Goal: Information Seeking & Learning: Learn about a topic

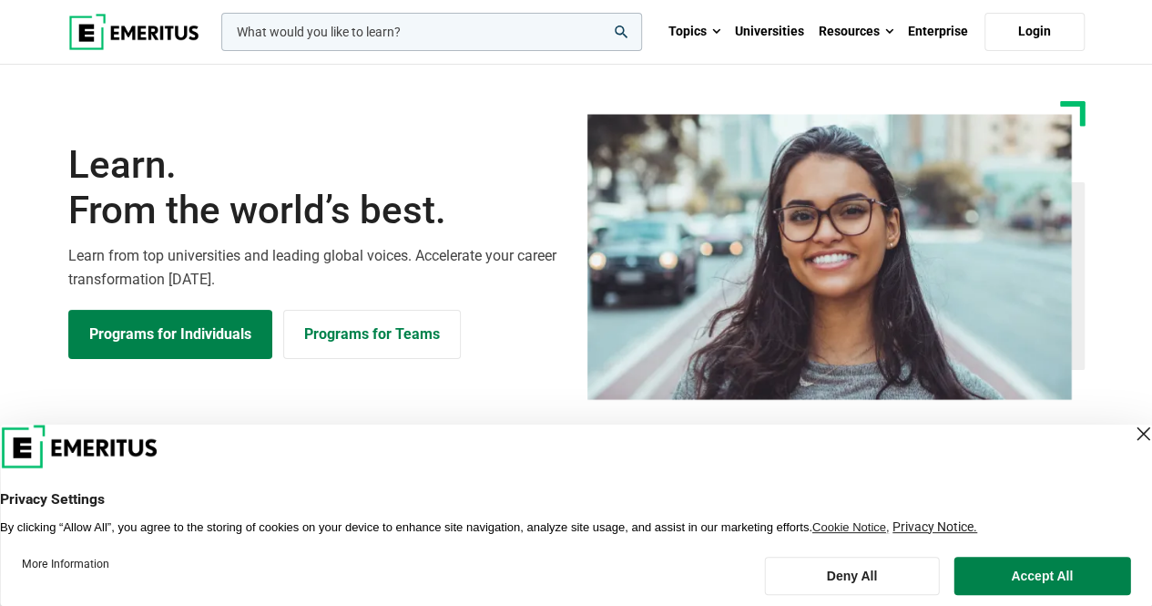
click at [370, 26] on input "woocommerce-product-search-field-0" at bounding box center [431, 32] width 421 height 38
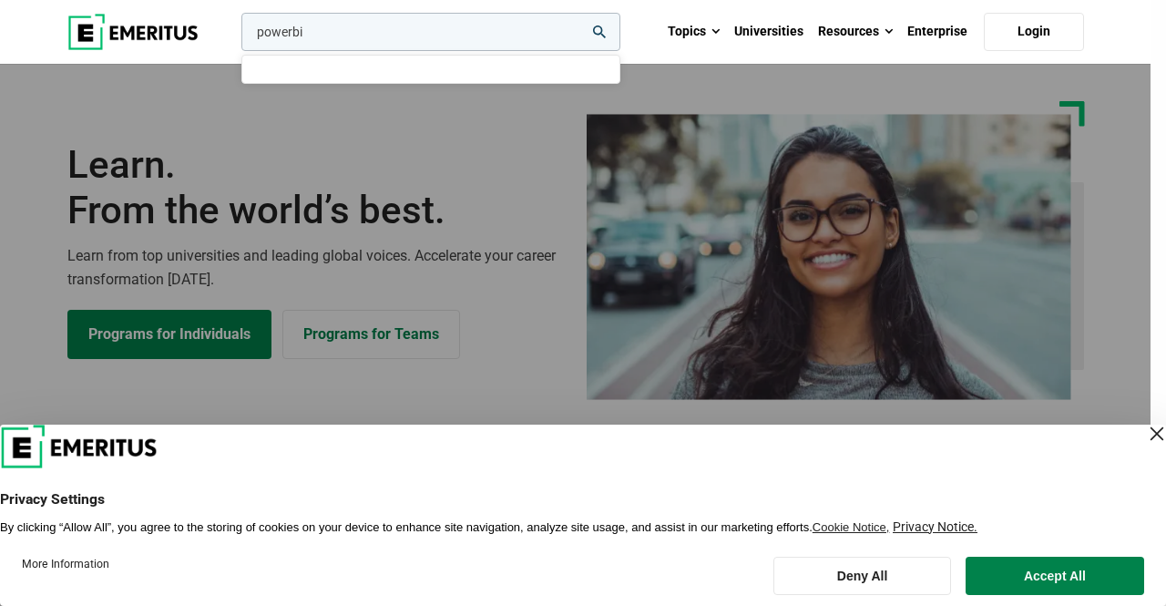
type input "powerbi"
click at [238, 36] on button "search" at bounding box center [238, 36] width 0 height 0
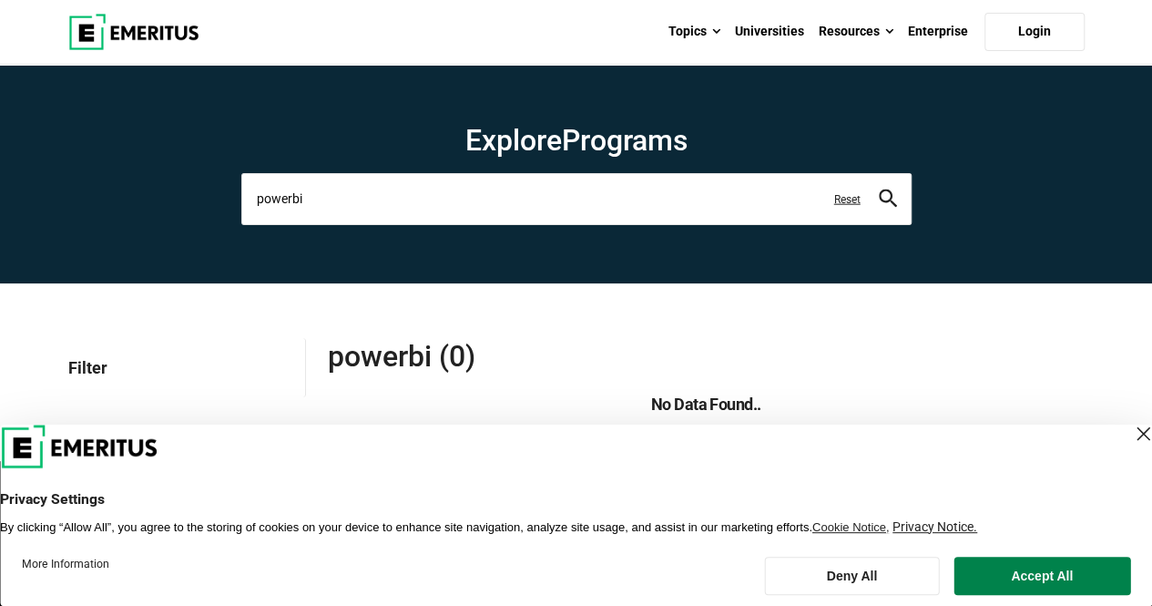
drag, startPoint x: 384, startPoint y: 193, endPoint x: 165, endPoint y: 216, distance: 220.7
click at [170, 216] on section "Explore Programs powerbi leadership marketing project management data science p…" at bounding box center [576, 174] width 1152 height 219
type input "data analytics"
click at [879, 189] on button "search" at bounding box center [888, 199] width 18 height 21
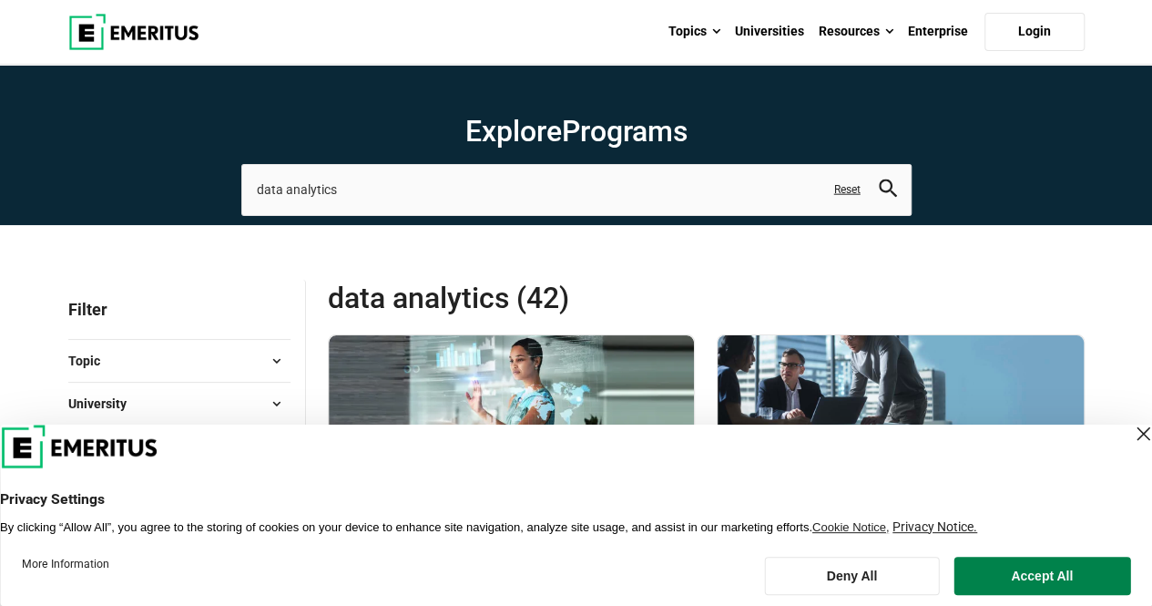
click at [805, 588] on button "Deny All" at bounding box center [851, 576] width 175 height 38
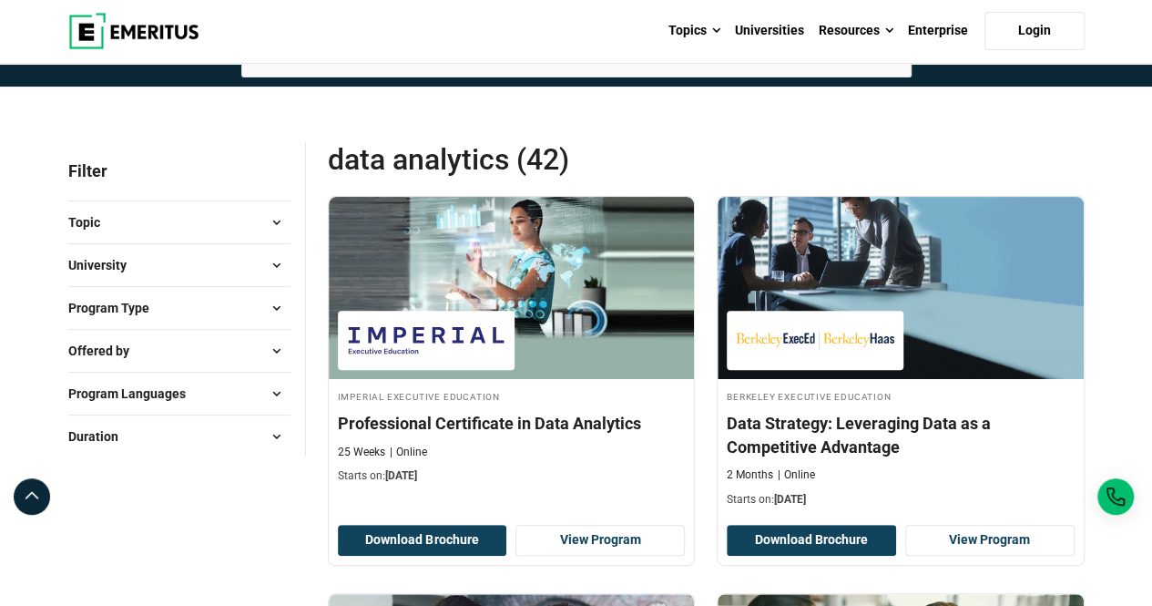
scroll to position [139, 0]
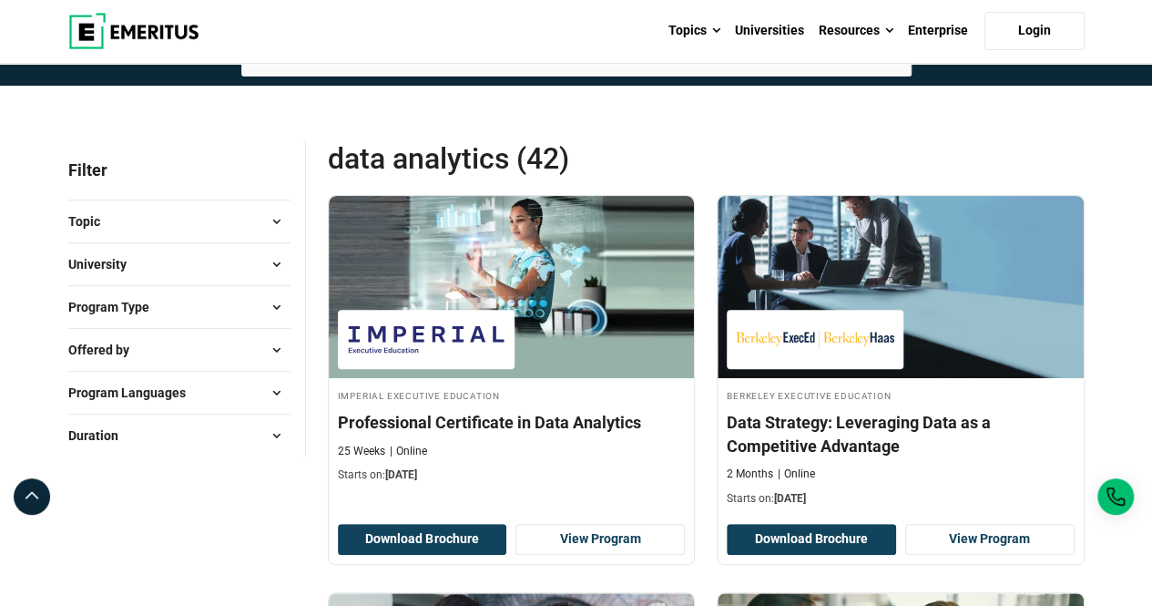
click at [181, 422] on button "Duration" at bounding box center [179, 435] width 222 height 27
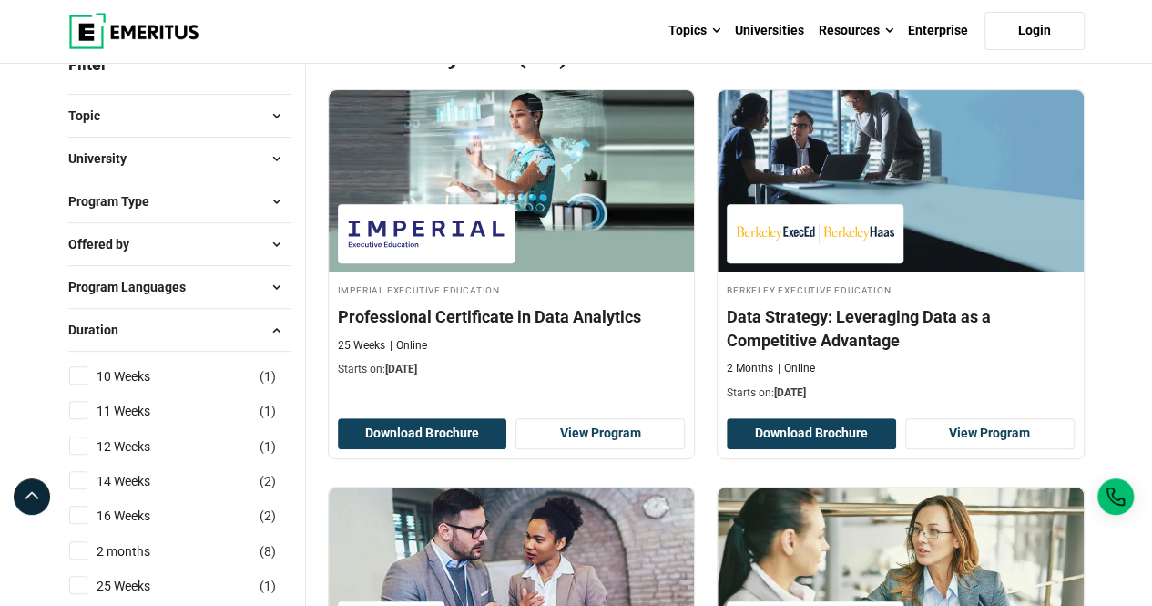
scroll to position [297, 0]
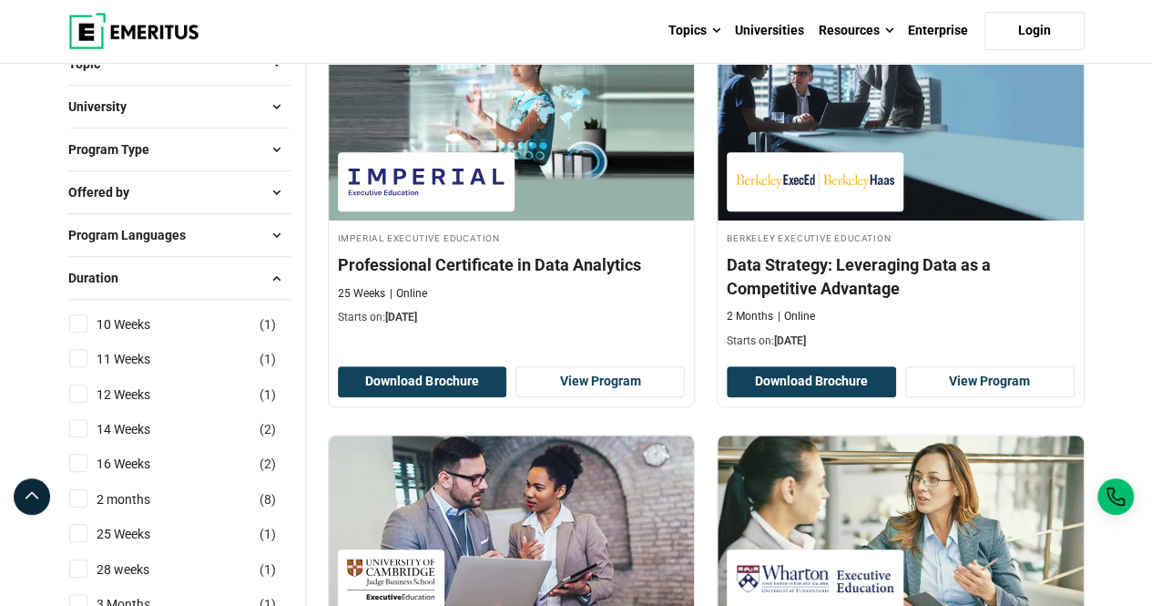
click at [82, 317] on input "10 Weeks ( 1 )" at bounding box center [78, 323] width 18 height 18
checkbox input "true"
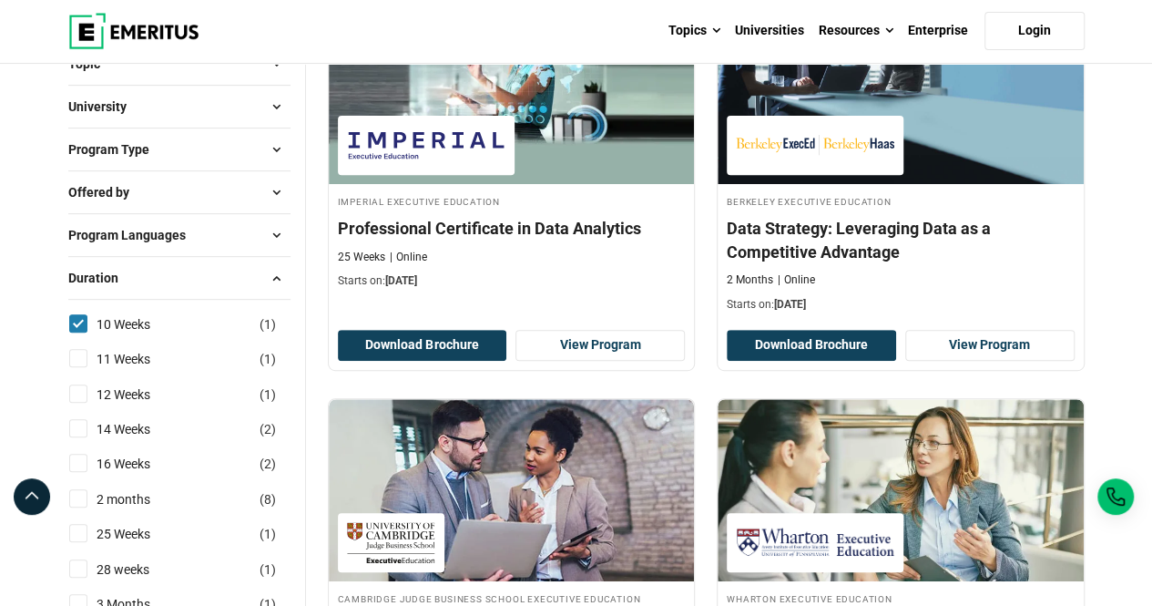
click at [77, 353] on input "11 Weeks ( 1 )" at bounding box center [78, 358] width 18 height 18
checkbox input "true"
click at [76, 385] on input "12 Weeks ( 1 )" at bounding box center [78, 393] width 18 height 18
checkbox input "true"
click at [77, 428] on input "14 Weeks ( 2 )" at bounding box center [78, 428] width 18 height 18
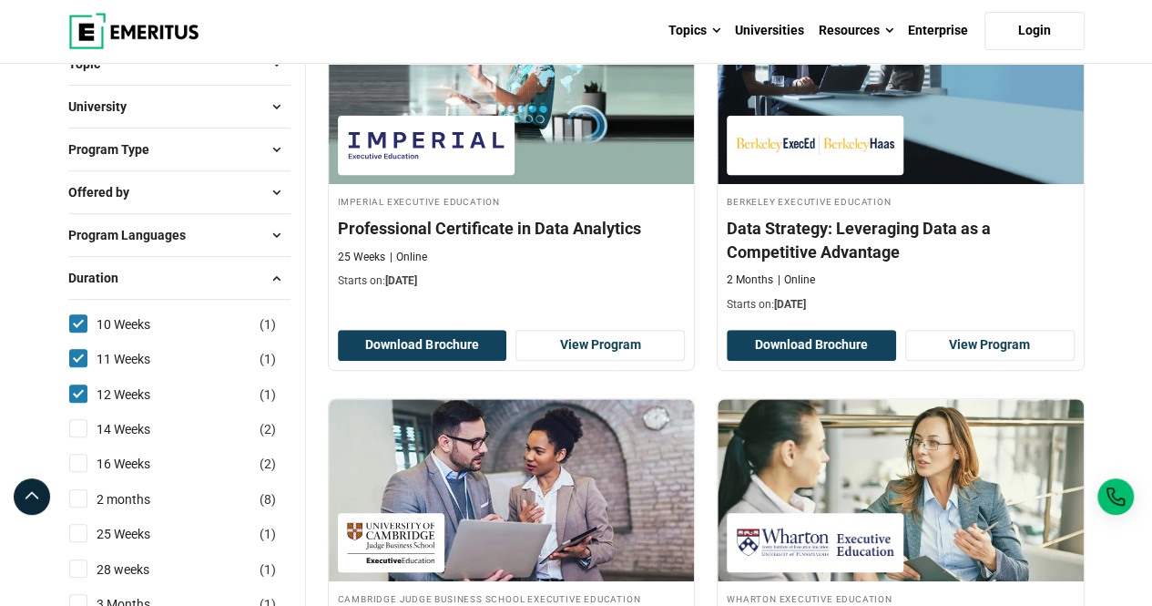
checkbox input "true"
click at [78, 465] on input "16 Weeks ( 2 )" at bounding box center [78, 463] width 18 height 18
checkbox input "true"
click at [73, 504] on input "2 months ( 8 )" at bounding box center [78, 498] width 18 height 18
checkbox input "true"
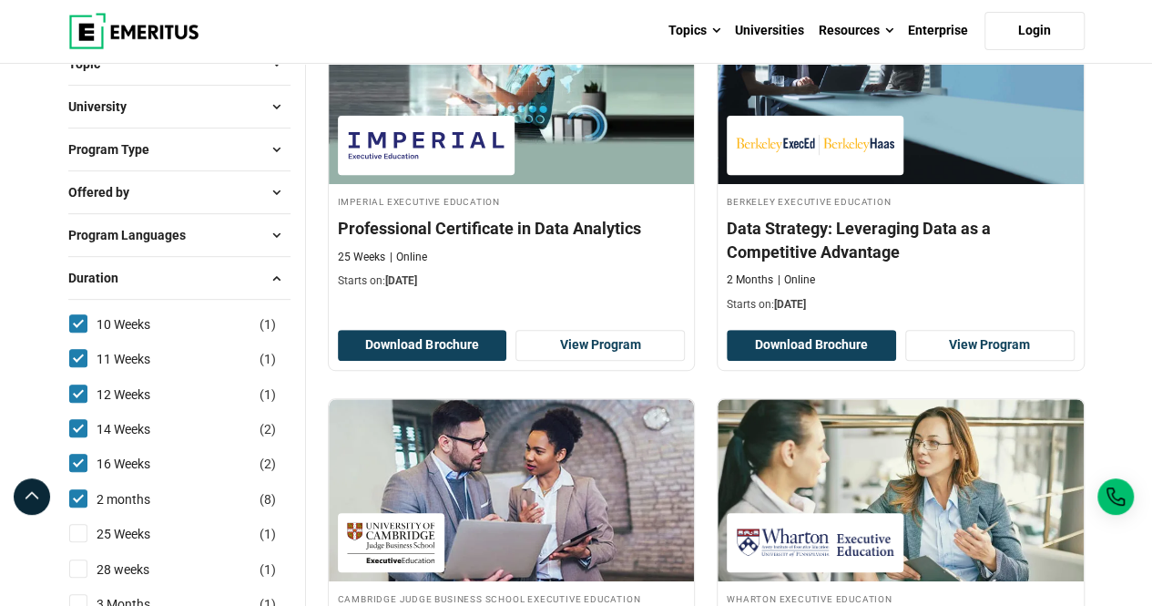
click at [77, 532] on input "25 Weeks ( 1 )" at bounding box center [78, 533] width 18 height 18
checkbox input "true"
click at [77, 567] on input "28 weeks ( 1 )" at bounding box center [78, 568] width 18 height 18
checkbox input "true"
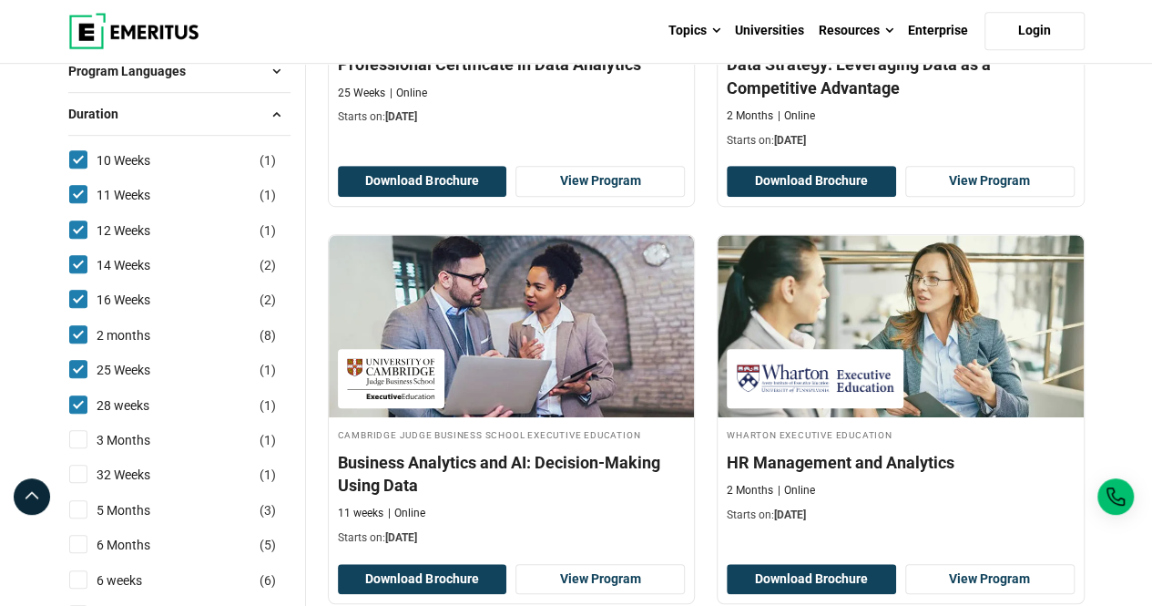
scroll to position [461, 0]
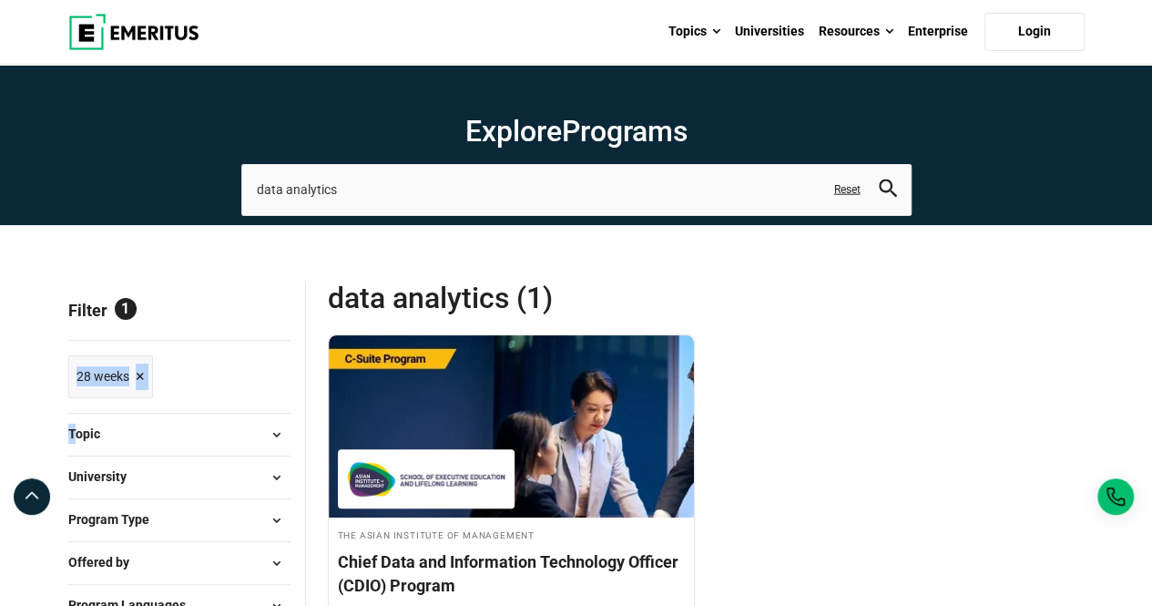
click at [206, 379] on ul "Reset all × 28 weeks ×" at bounding box center [179, 371] width 222 height 62
click at [136, 369] on span "×" at bounding box center [140, 376] width 9 height 26
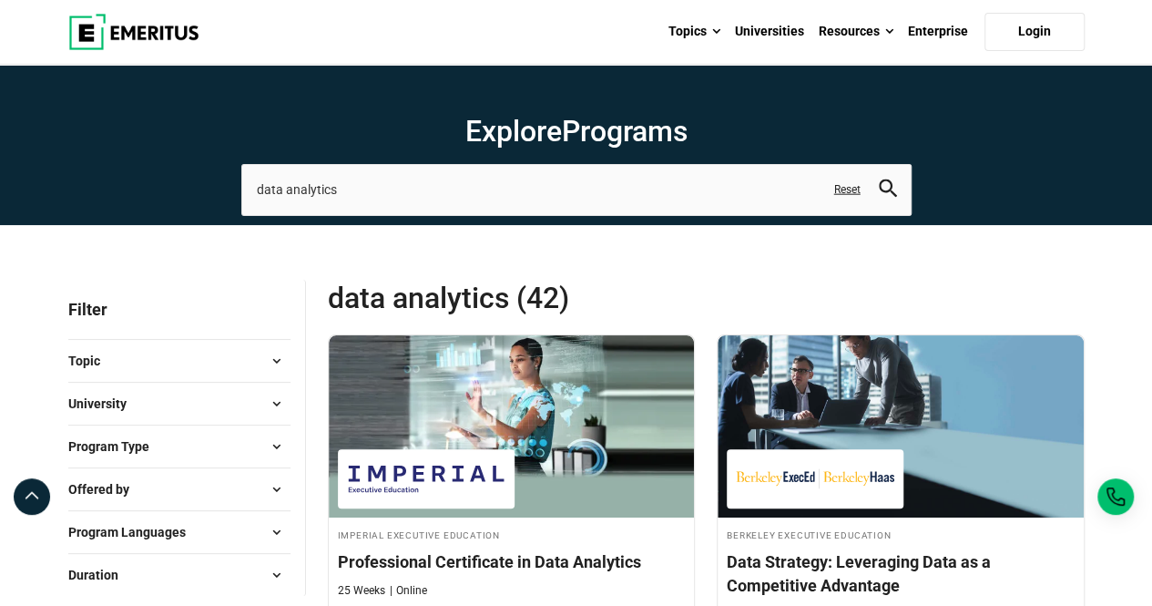
click at [152, 577] on button "Duration" at bounding box center [179, 574] width 222 height 27
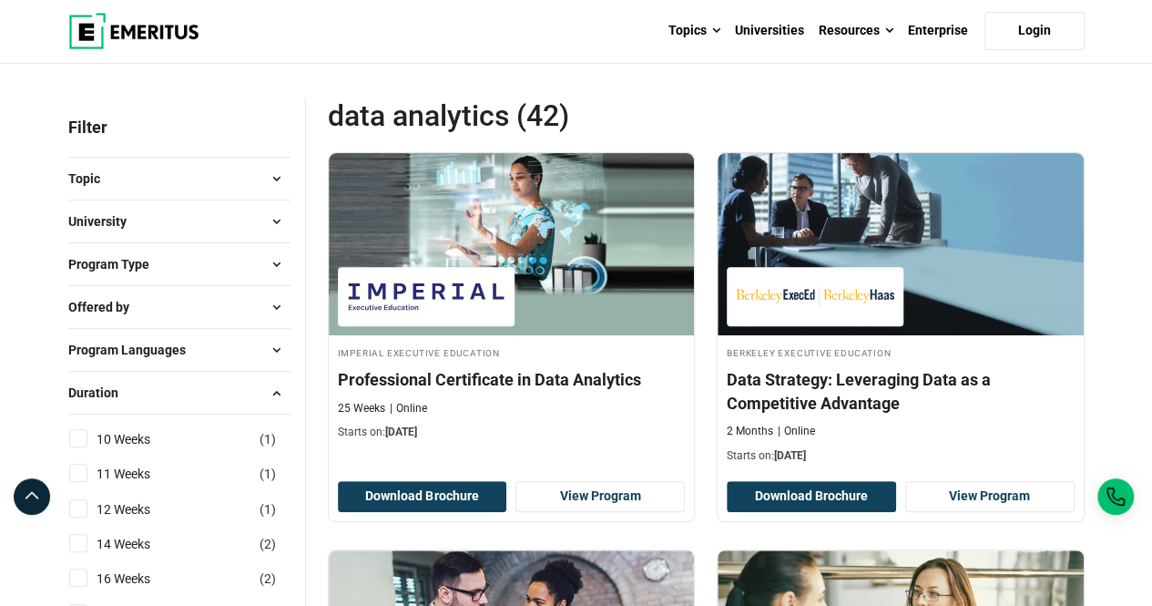
scroll to position [279, 0]
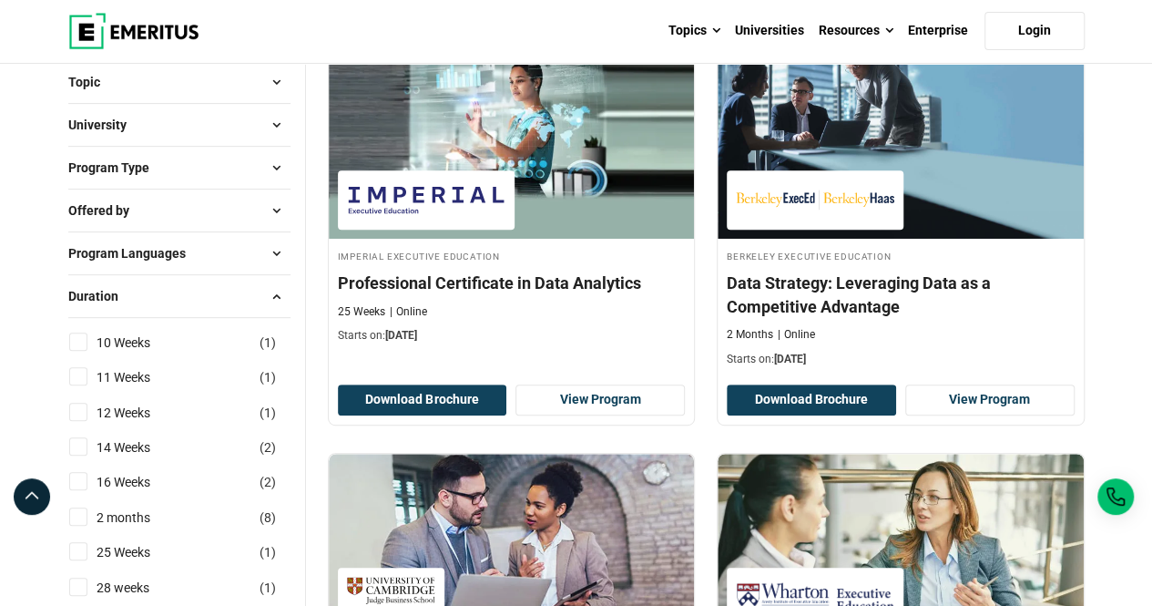
click at [78, 335] on input "10 Weeks ( 1 )" at bounding box center [78, 341] width 18 height 18
checkbox input "true"
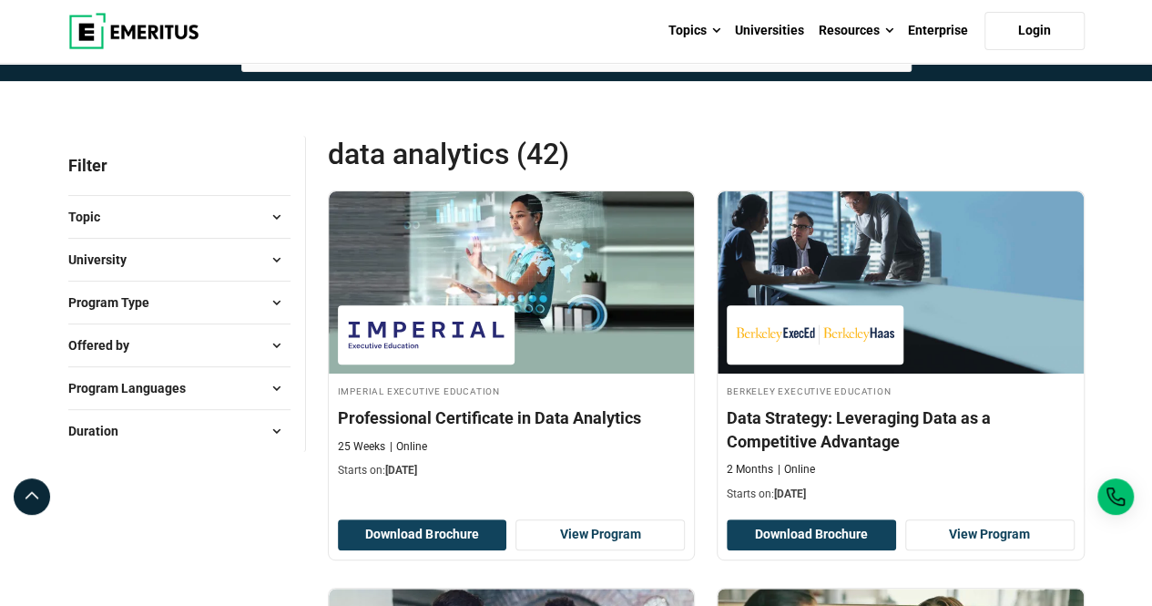
scroll to position [151, 0]
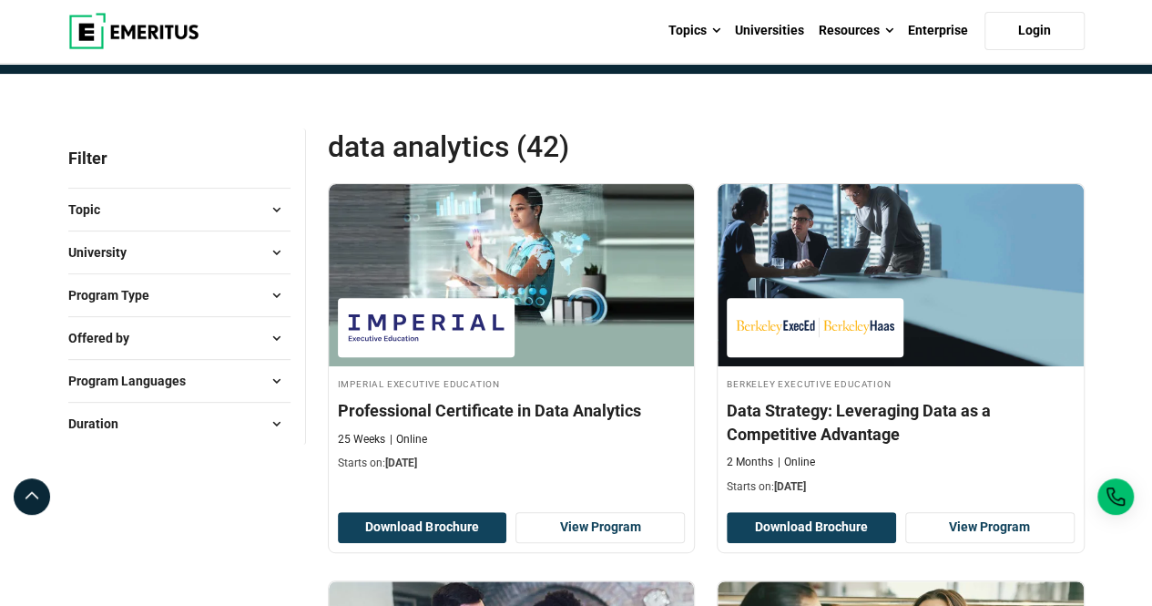
click at [149, 414] on button "Duration" at bounding box center [179, 423] width 222 height 27
click at [78, 467] on input "10 Weeks ( 1 )" at bounding box center [78, 469] width 18 height 18
checkbox input "true"
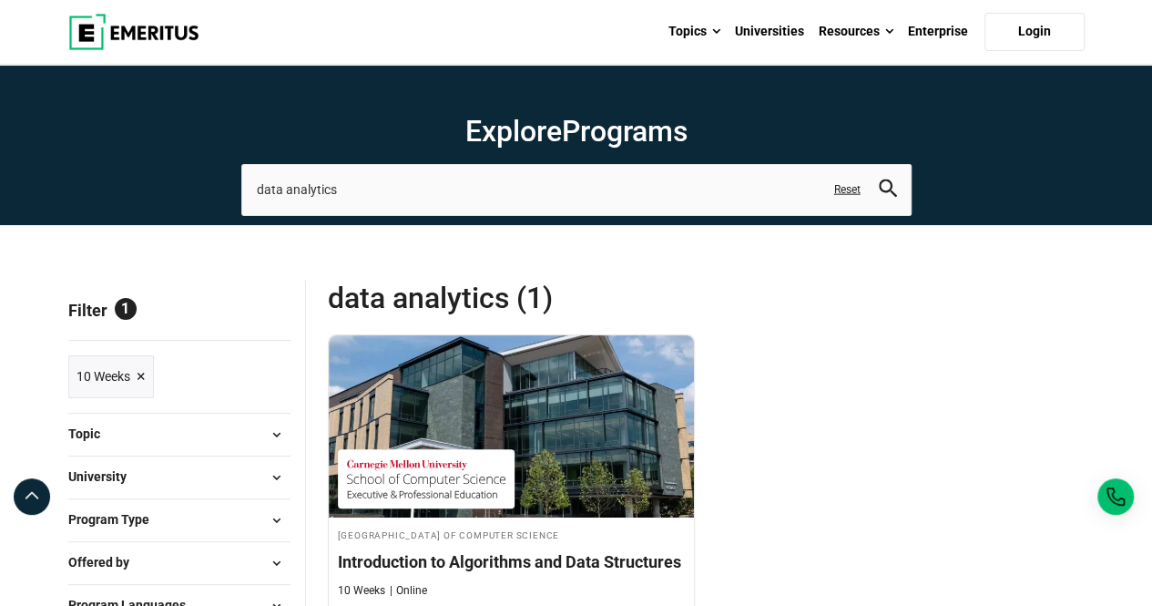
click at [146, 379] on link "10 Weeks ×" at bounding box center [111, 376] width 86 height 43
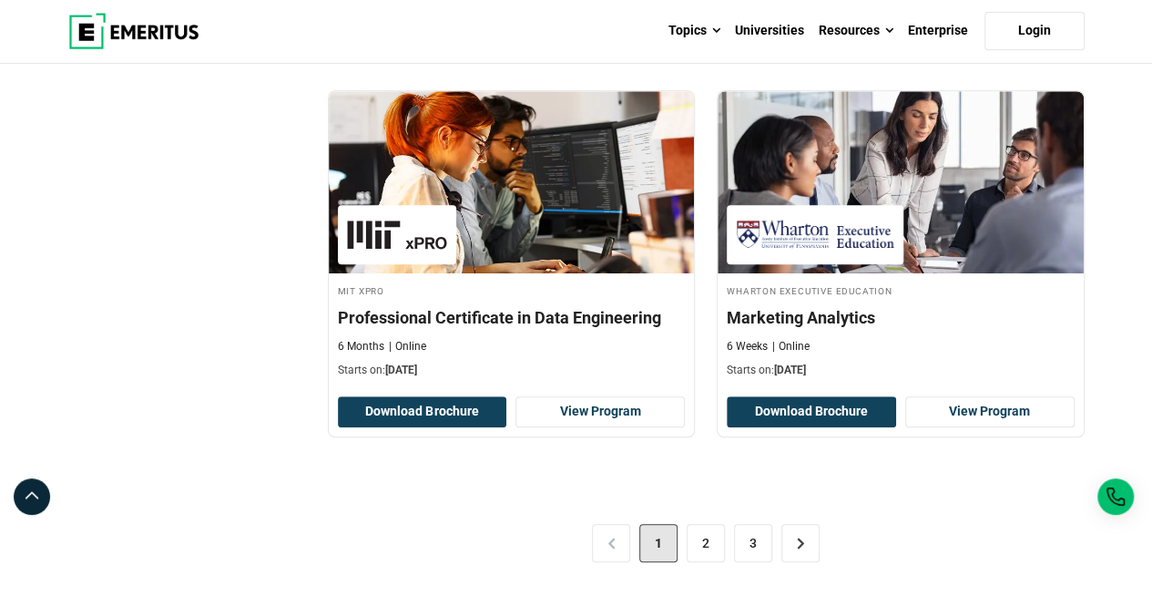
scroll to position [3856, 0]
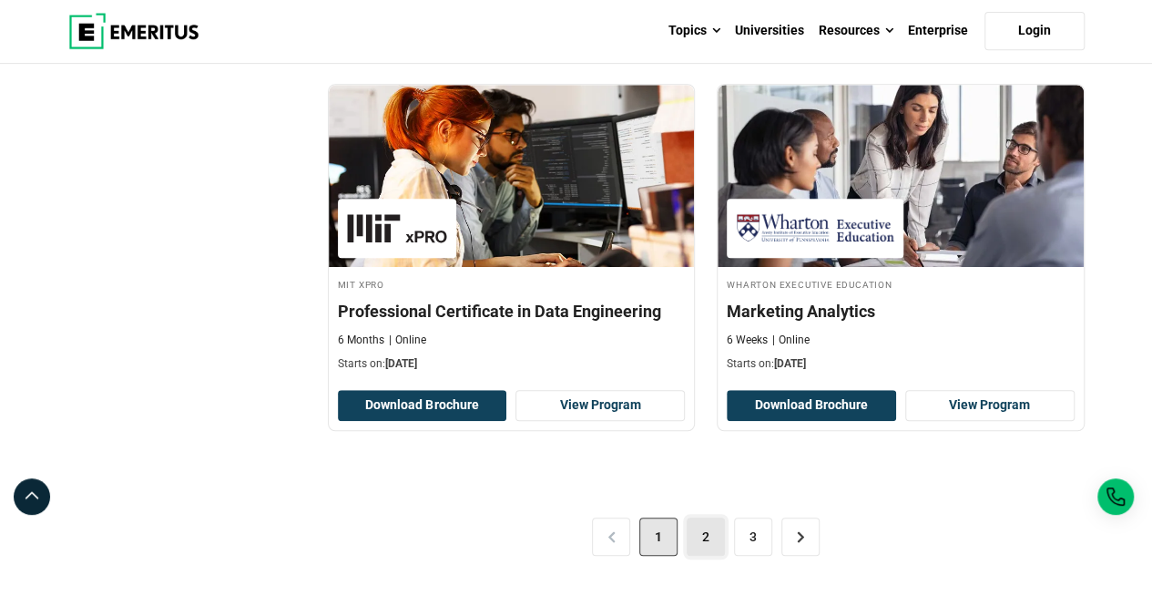
click at [697, 524] on link "2" at bounding box center [706, 536] width 38 height 38
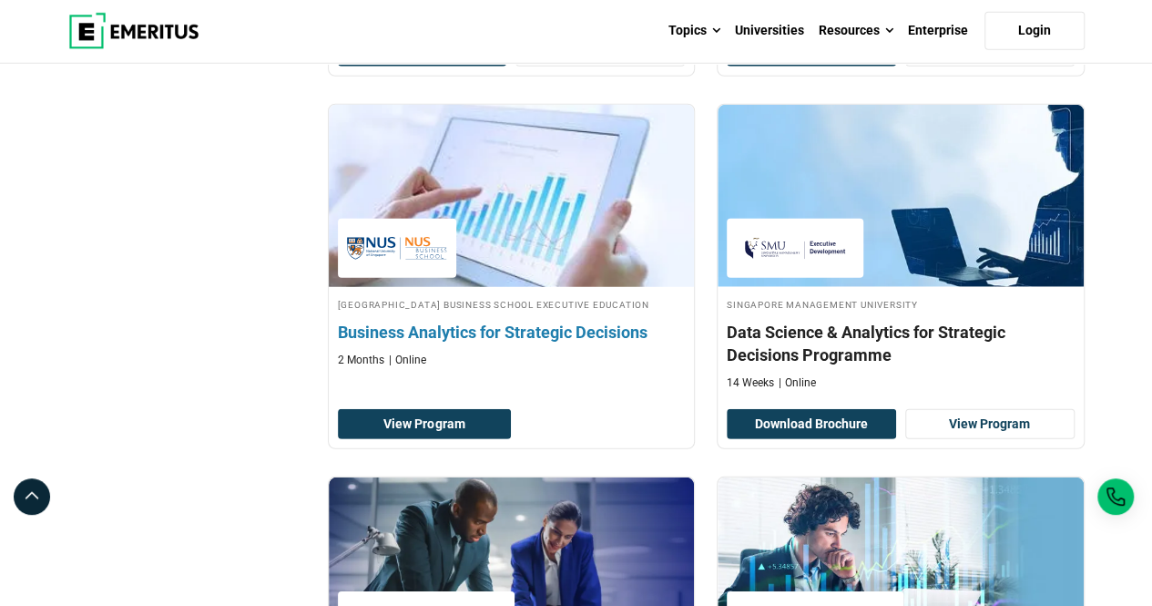
scroll to position [2562, 0]
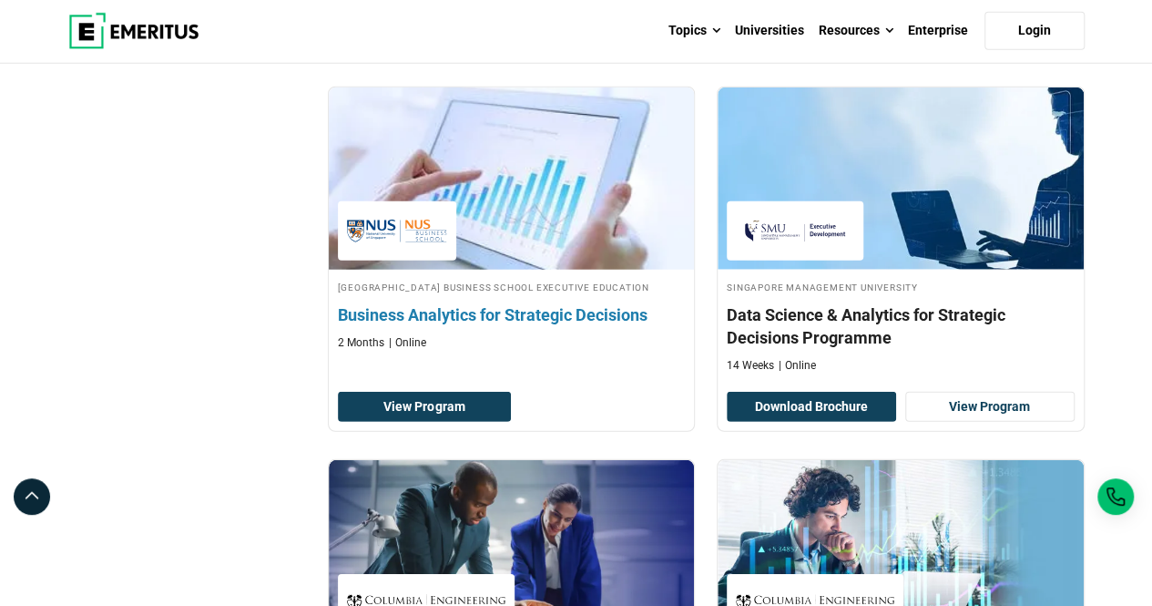
click at [490, 323] on h4 "Business Analytics for Strategic Decisions" at bounding box center [512, 314] width 348 height 23
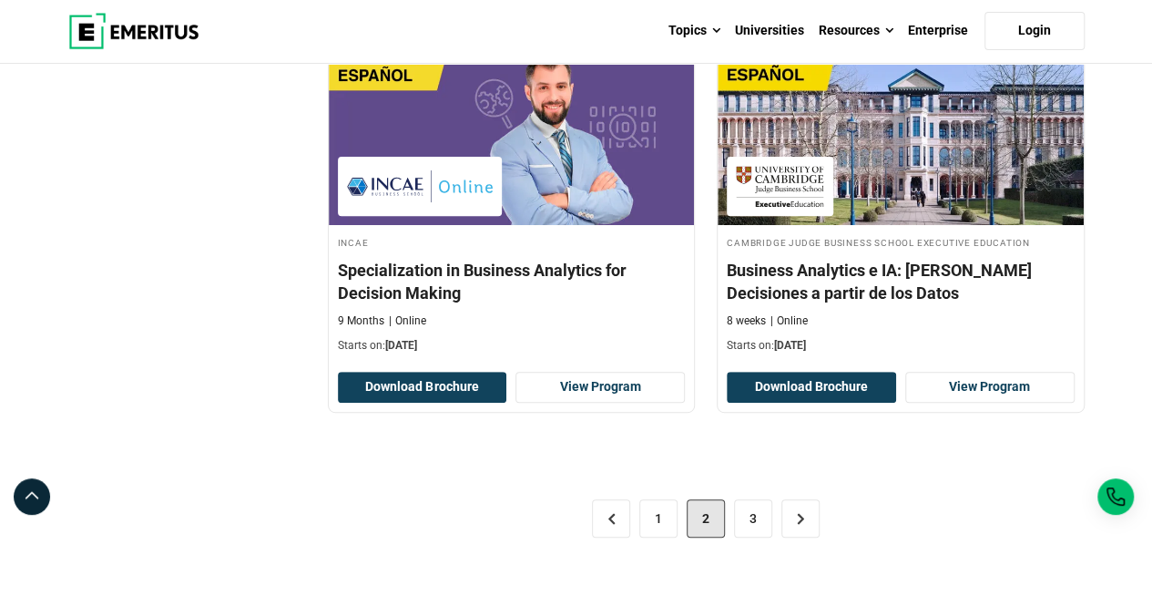
scroll to position [3728, 0]
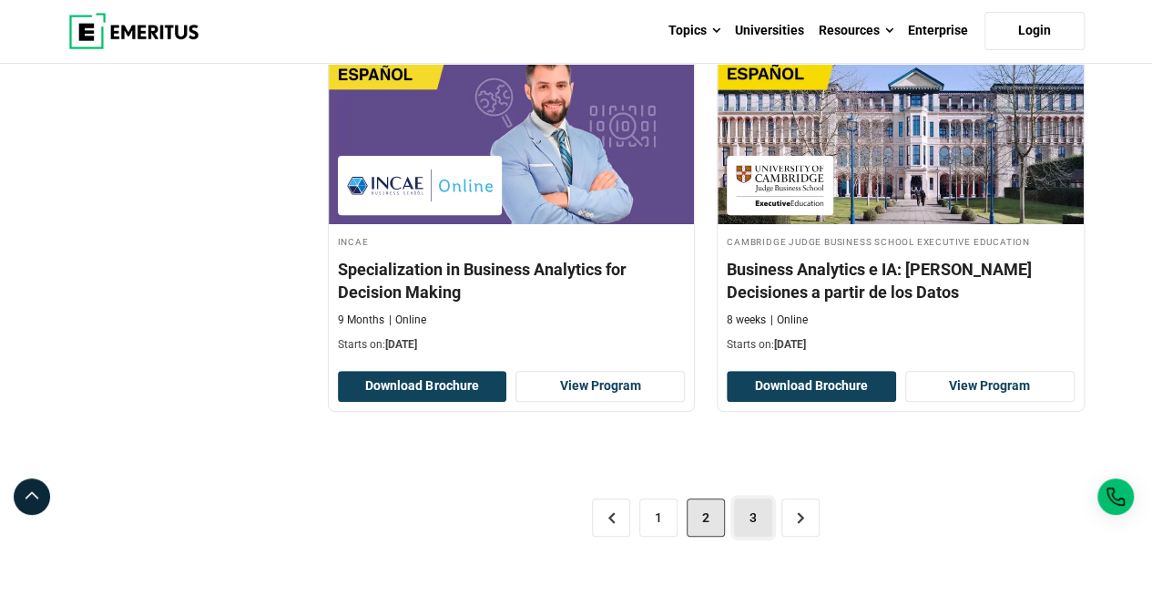
click at [747, 498] on link "3" at bounding box center [753, 517] width 38 height 38
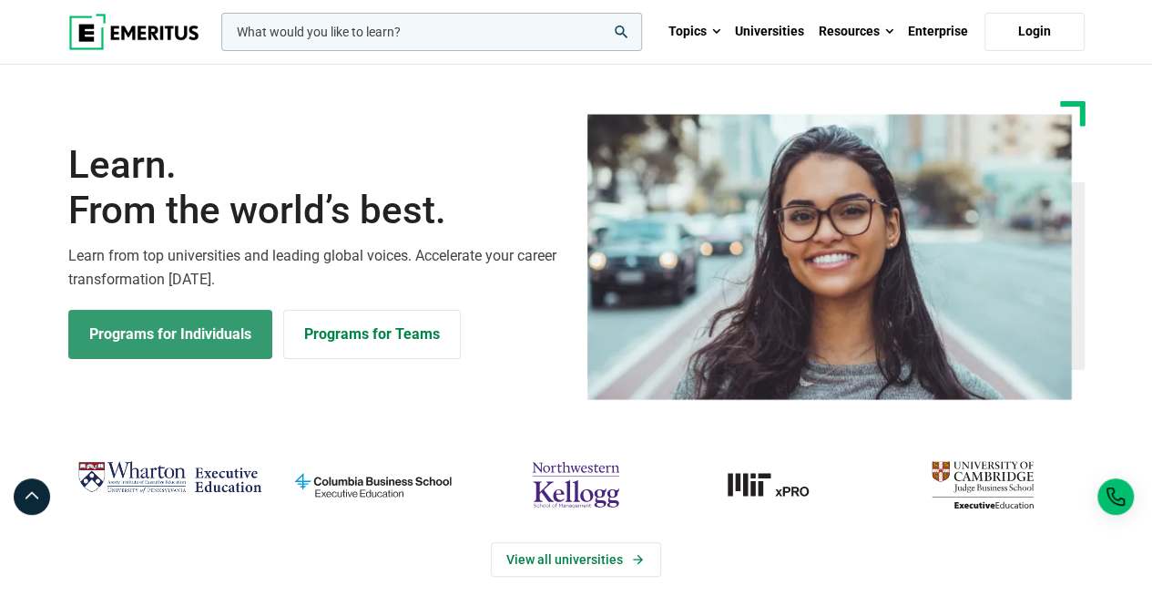
click at [255, 341] on link "Programs for Individuals" at bounding box center [170, 334] width 204 height 49
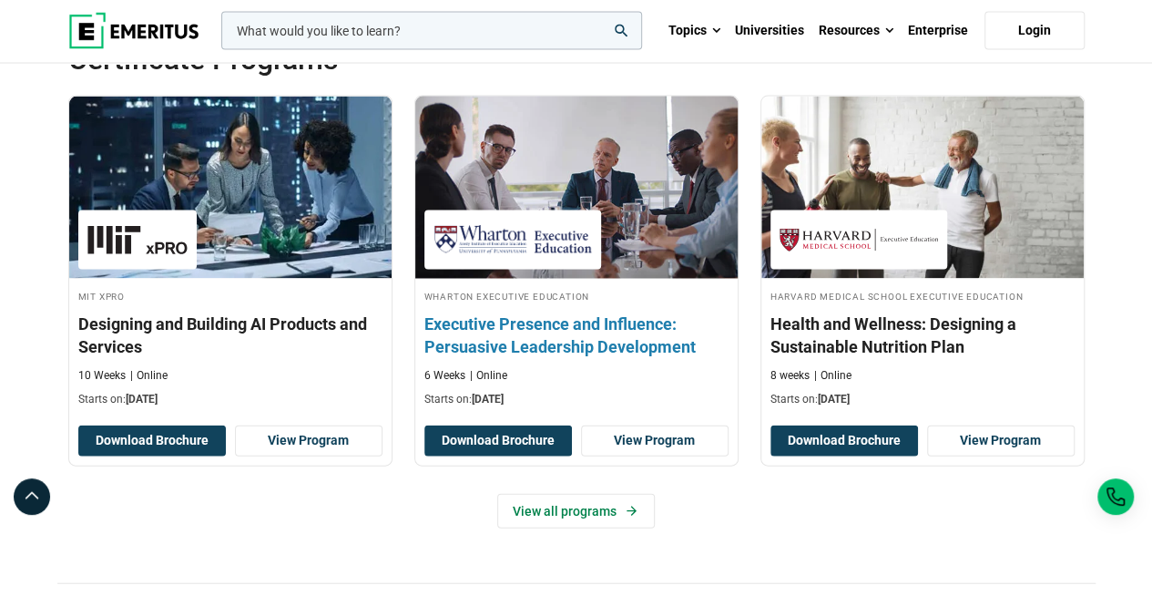
scroll to position [1858, 0]
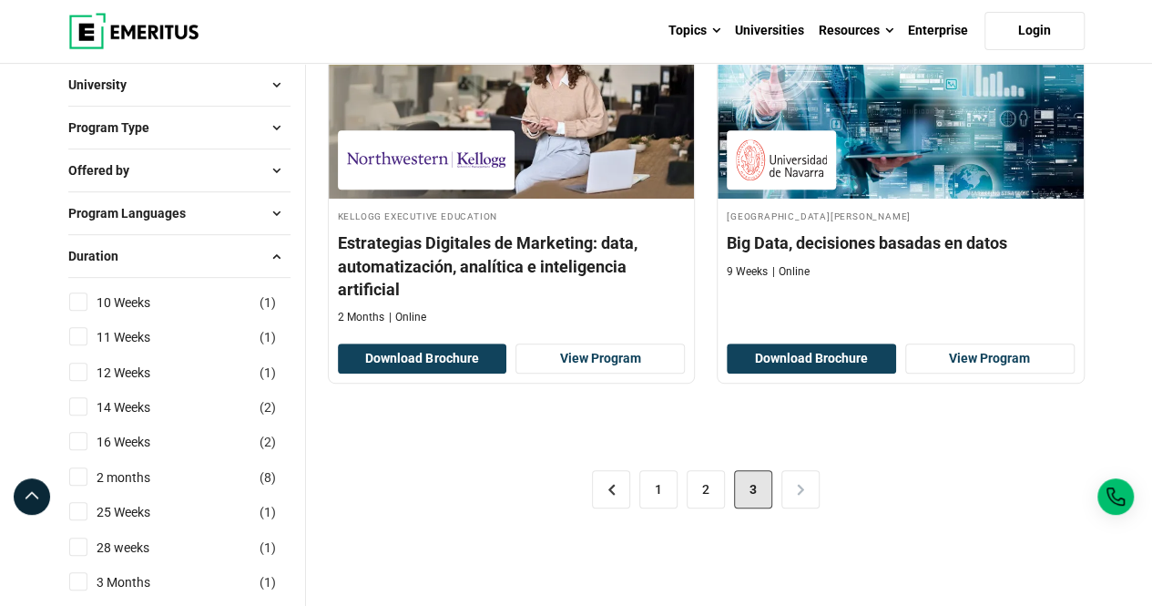
scroll to position [352, 0]
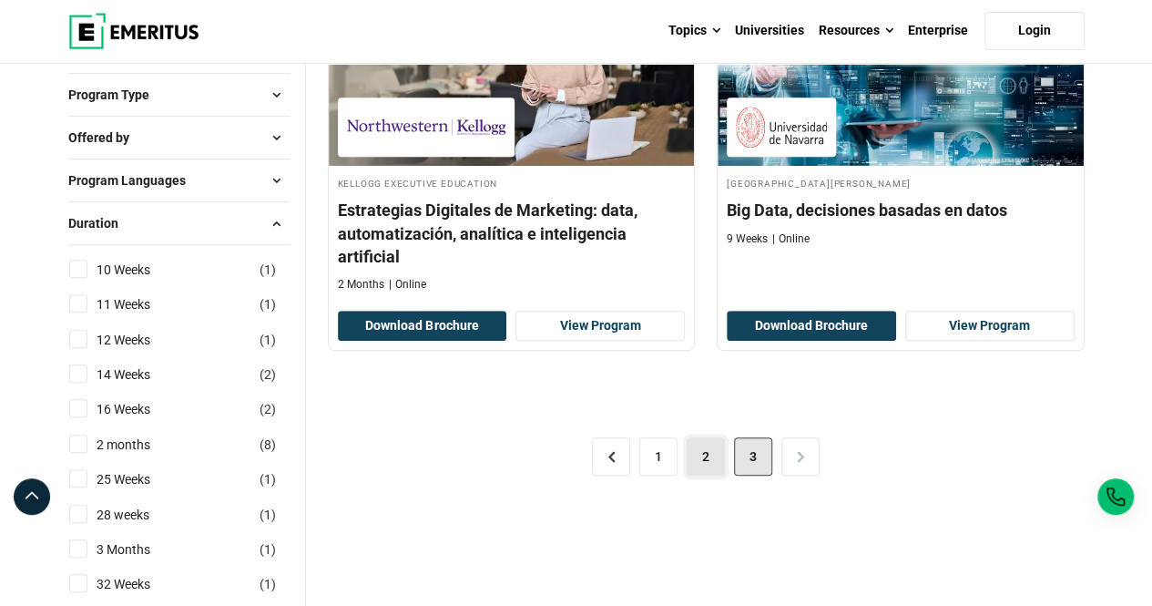
click at [704, 445] on link "2" at bounding box center [706, 456] width 38 height 38
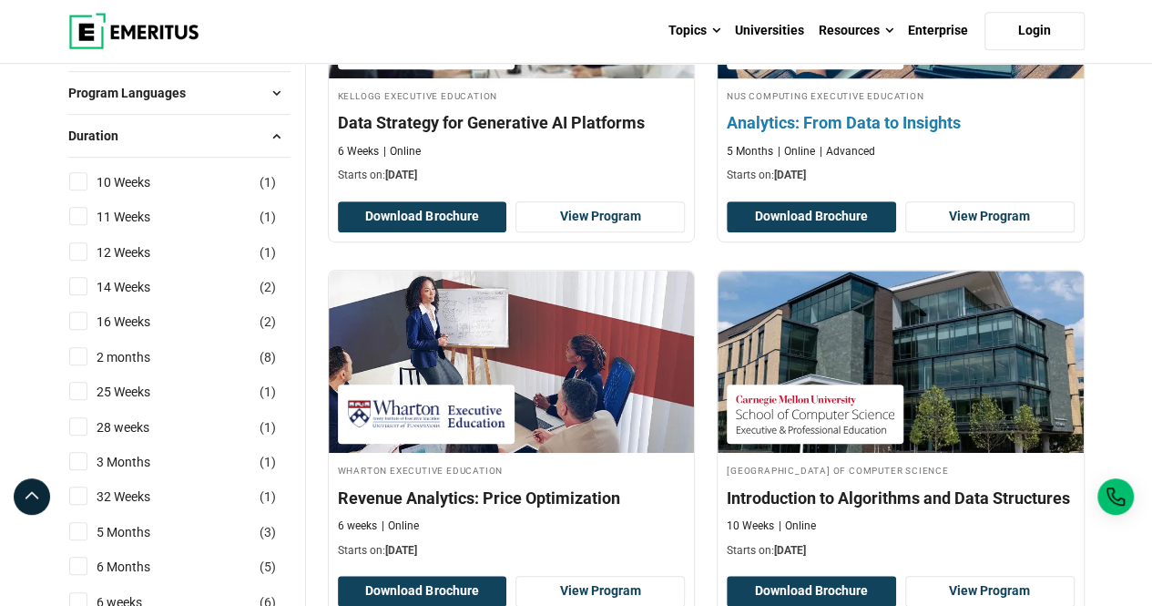
scroll to position [424, 0]
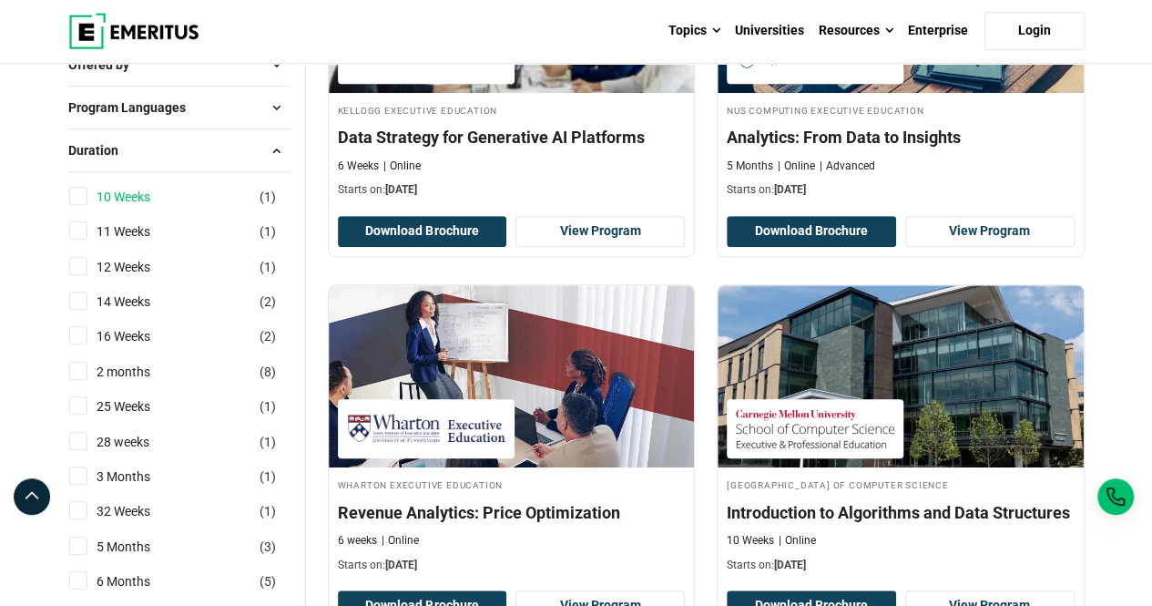
click at [101, 199] on link "10 Weeks" at bounding box center [142, 197] width 90 height 20
checkbox input "true"
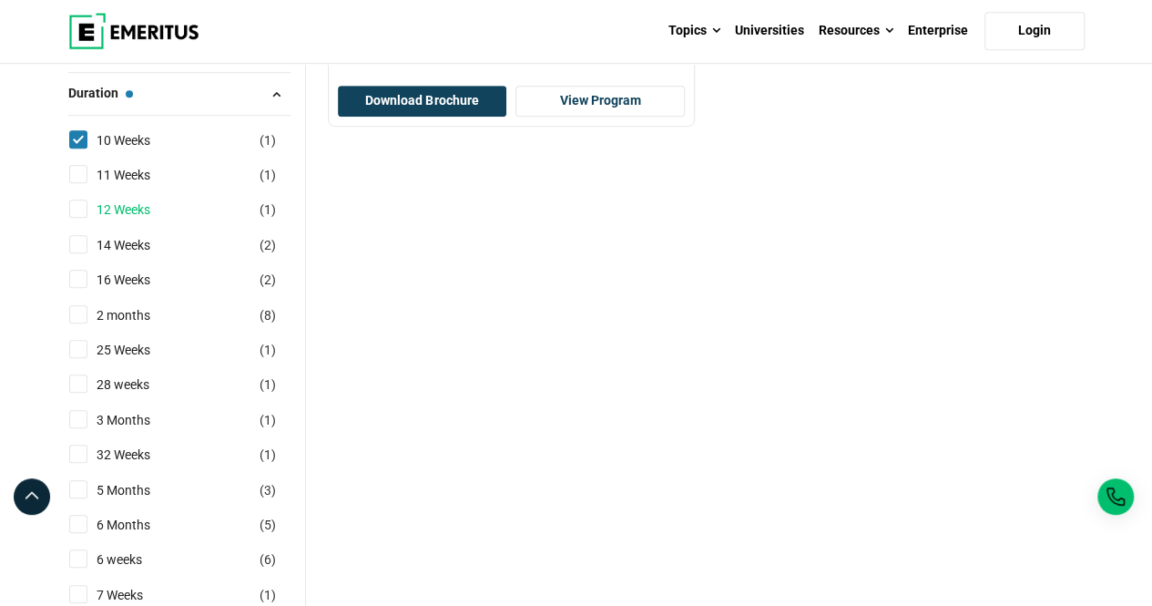
scroll to position [547, 0]
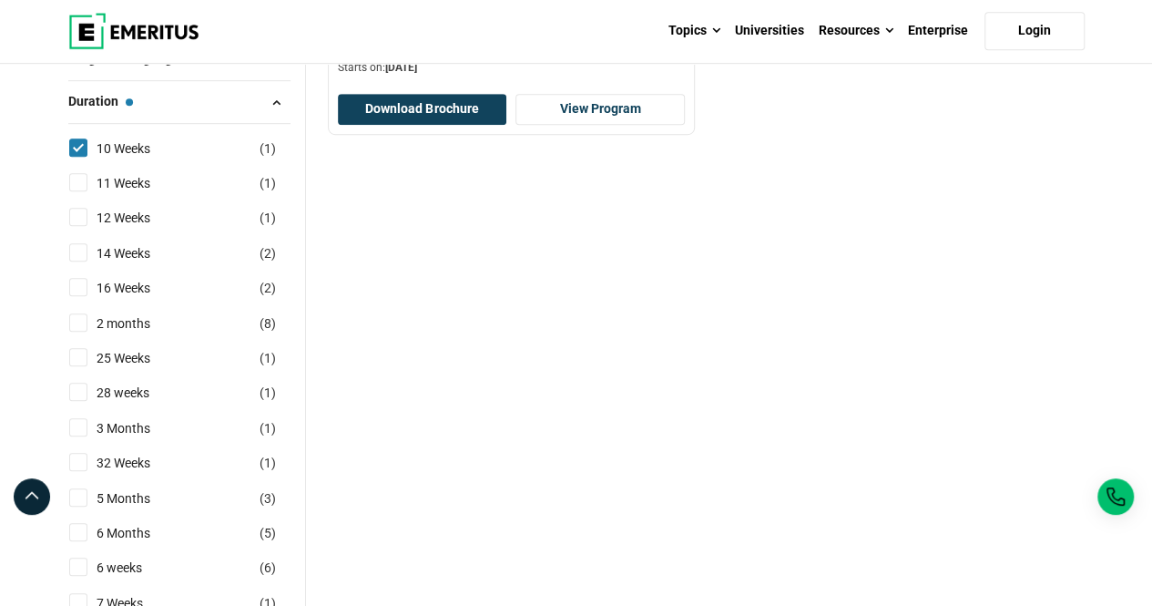
click at [85, 186] on input "11 Weeks ( 1 )" at bounding box center [78, 182] width 18 height 18
checkbox input "true"
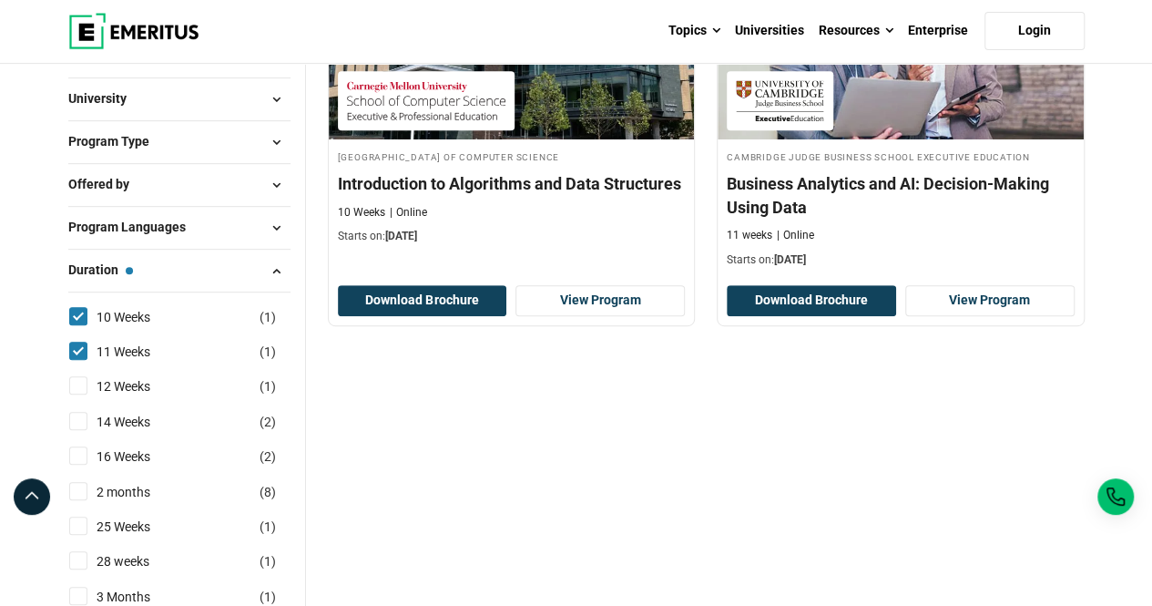
scroll to position [383, 0]
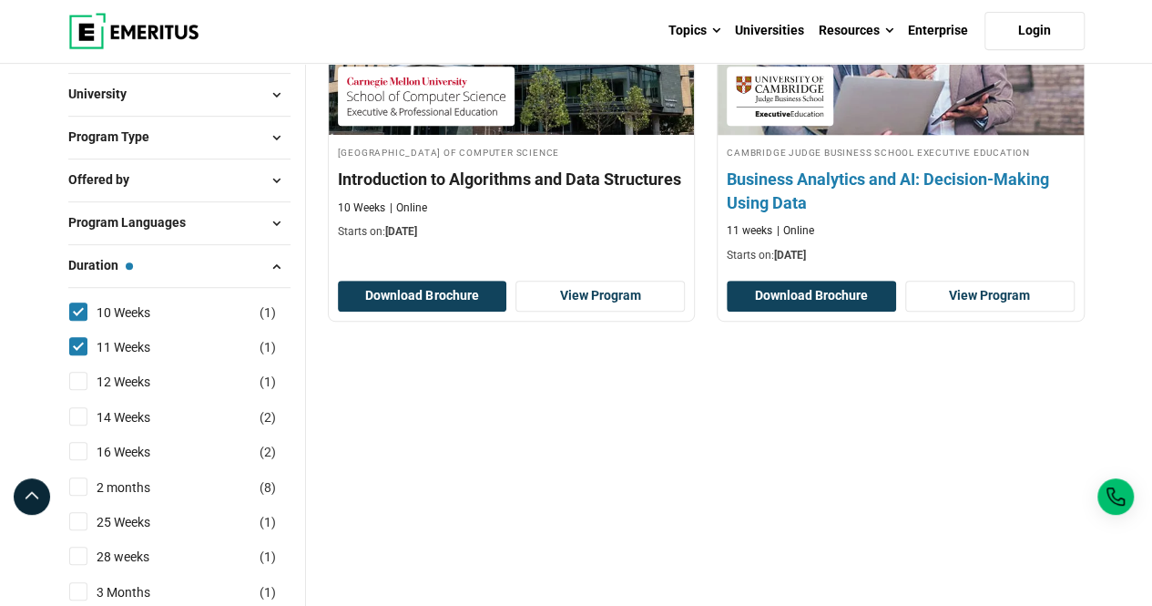
click at [882, 174] on h4 "Business Analytics and AI: Decision-Making Using Data" at bounding box center [901, 191] width 348 height 46
